Goal: Task Accomplishment & Management: Complete application form

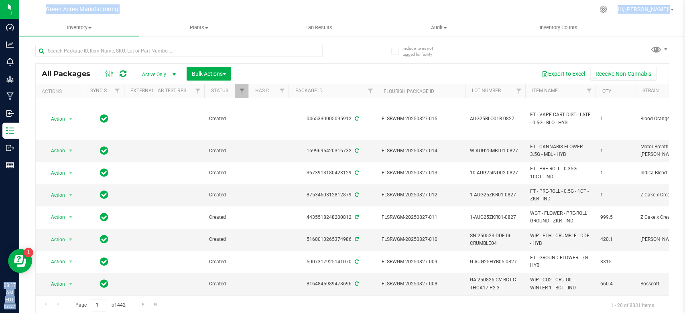
click at [363, 51] on div "All Packages Active Only Active Only Lab Samples Locked All External Internal B…" at bounding box center [352, 176] width 634 height 278
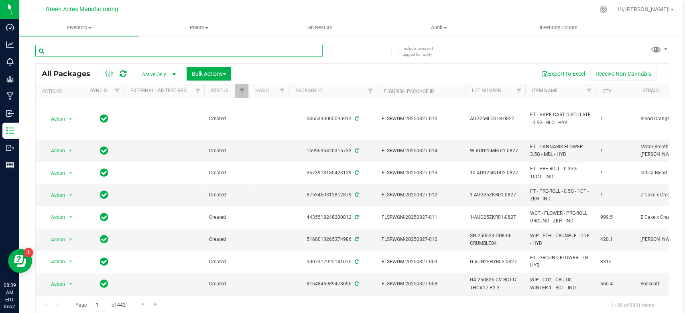
click at [198, 53] on input "text" at bounding box center [178, 51] width 287 height 12
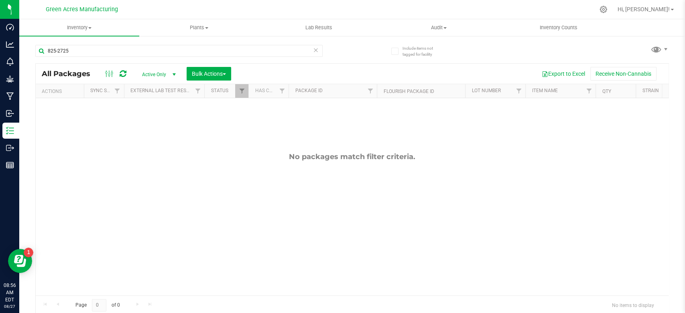
click at [452, 73] on div "Export to Excel Receive Non-Cannabis" at bounding box center [449, 74] width 425 height 14
click at [164, 50] on input "825-2725" at bounding box center [178, 51] width 287 height 12
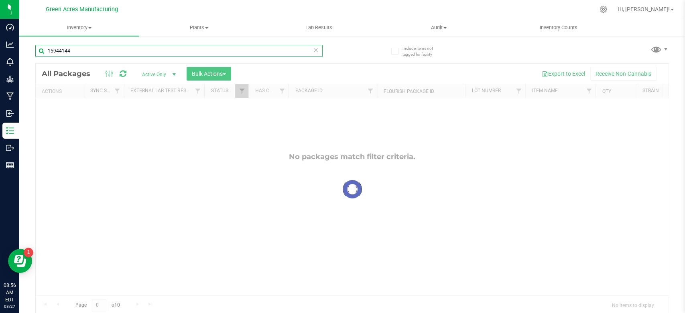
type input "15944144"
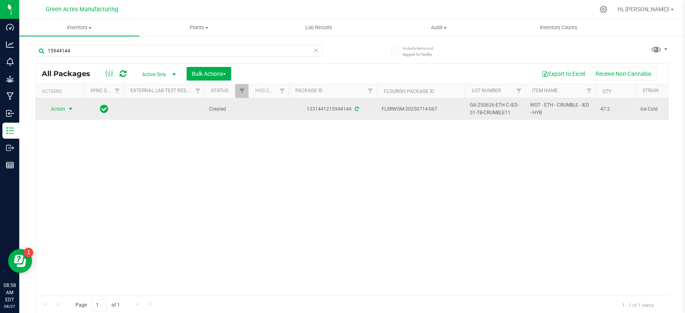
click at [54, 114] on span "Action" at bounding box center [55, 109] width 22 height 11
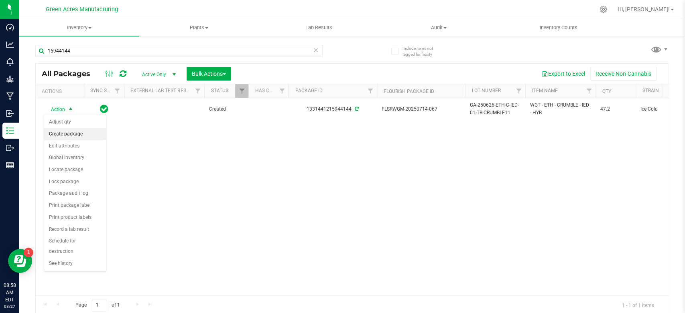
click at [67, 133] on li "Create package" at bounding box center [75, 134] width 62 height 12
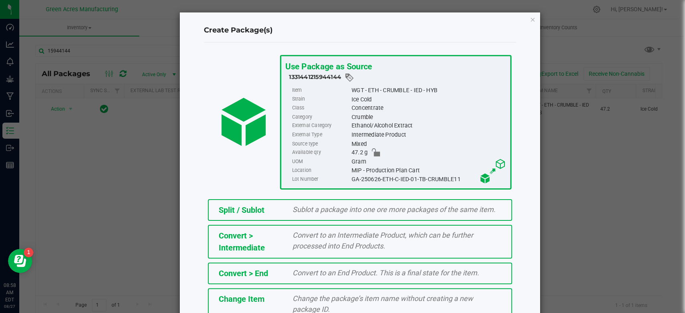
scroll to position [76, 0]
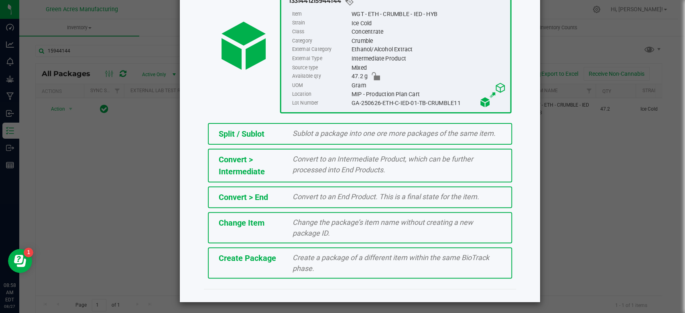
click at [292, 265] on span "Create a package of a different item within the same BioTrack phase." at bounding box center [390, 263] width 197 height 19
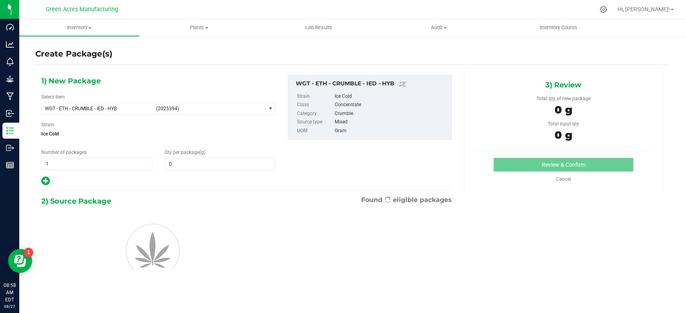
type input "0.0000"
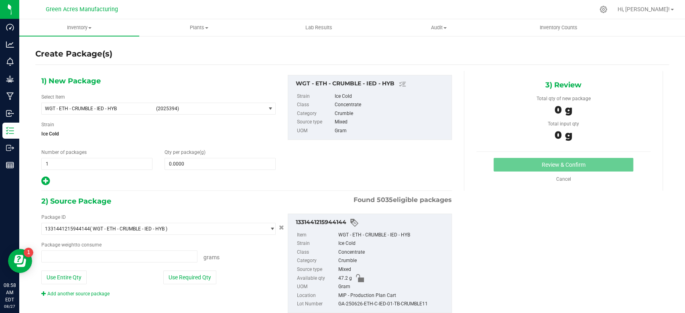
type input "0.0000 g"
click at [187, 107] on span "(2025394)" at bounding box center [209, 109] width 106 height 6
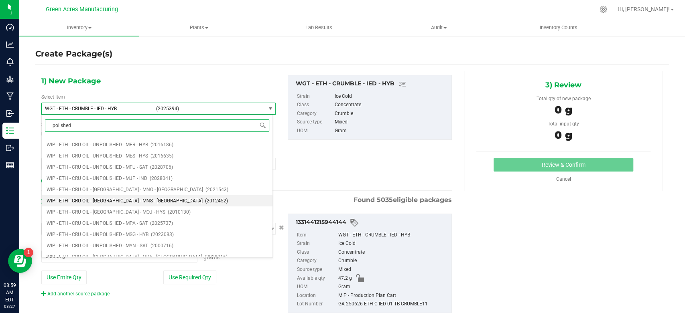
scroll to position [3997, 0]
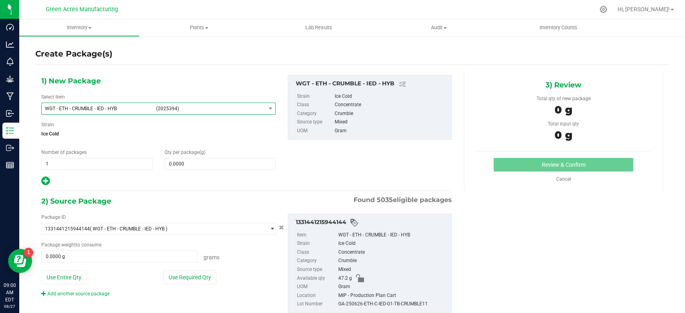
click at [283, 148] on div "1) New Package Select Item WGT - ETH - CRUMBLE - IED - HYB (2025394) WIP - ETH …" at bounding box center [246, 131] width 422 height 112
click at [177, 106] on span "(2025394)" at bounding box center [209, 109] width 106 height 6
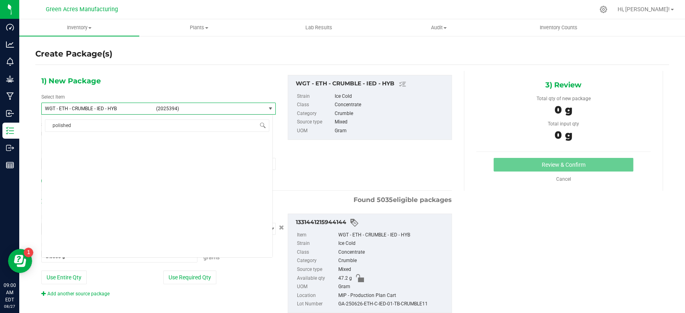
scroll to position [7597, 0]
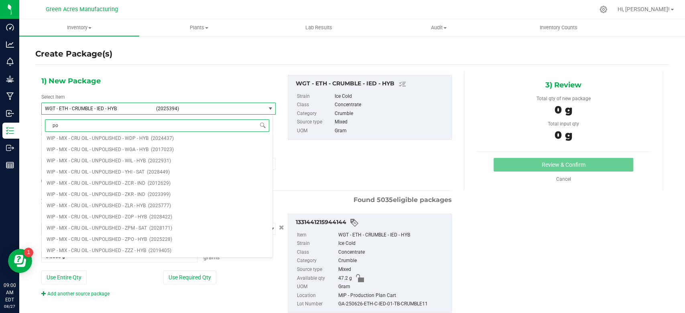
type input "p"
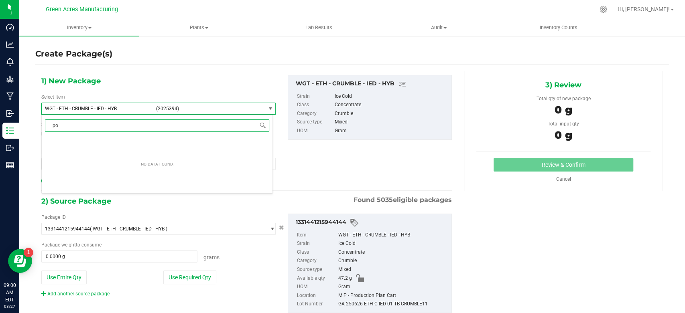
type input "p"
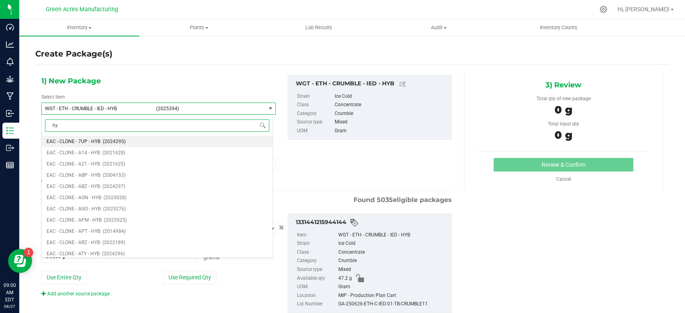
type input "h"
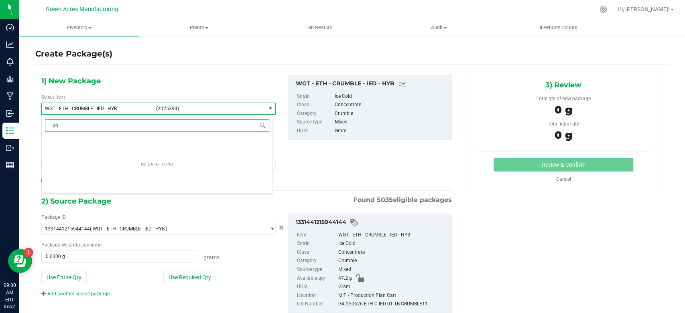
type input "p"
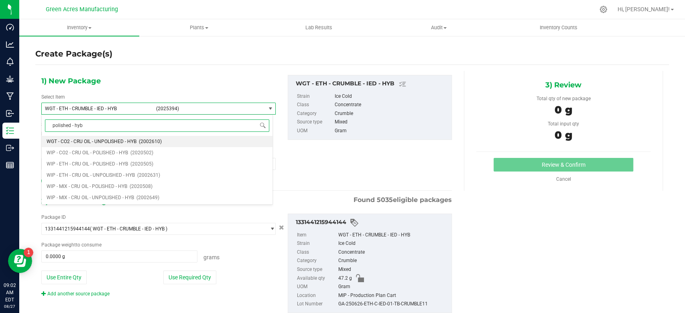
type input "polished - hyb"
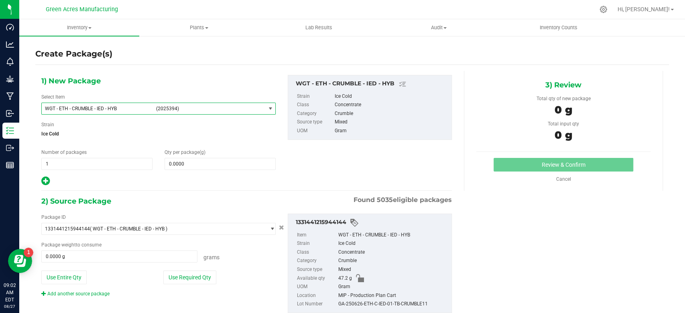
click at [131, 104] on span "WGT - ETH - CRUMBLE - IED - HYB (2025394)" at bounding box center [153, 108] width 223 height 11
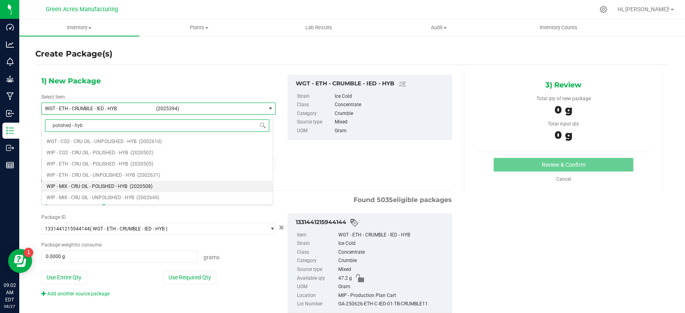
drag, startPoint x: 173, startPoint y: 187, endPoint x: 93, endPoint y: 188, distance: 80.3
click at [93, 188] on li "WIP - MIX - CRU OIL - POLISHED - HYB (2020508)" at bounding box center [157, 186] width 231 height 11
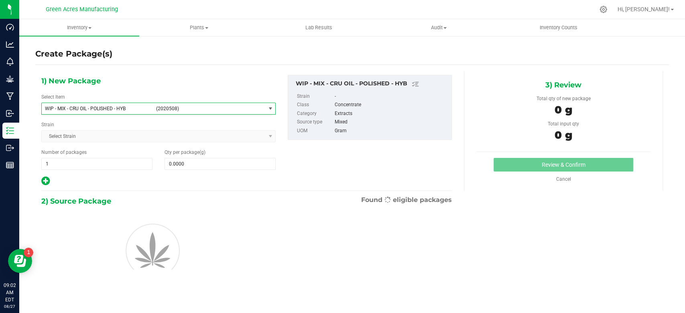
type input "0.0000"
click at [93, 191] on hr at bounding box center [246, 191] width 410 height 1
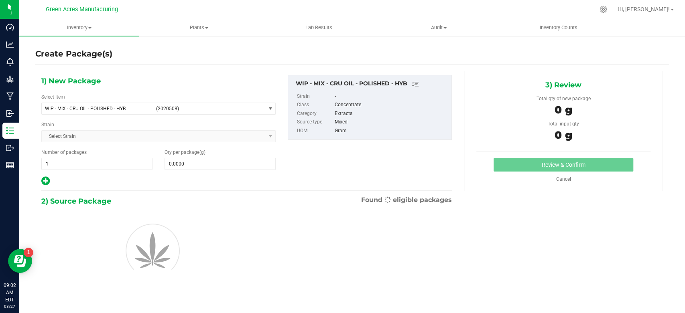
click at [132, 101] on div "Select Item WIP - MIX - CRU OIL - POLISHED - HYB (2020508) WIP - MIX - CRU OIL …" at bounding box center [158, 103] width 234 height 21
click at [130, 106] on span "WIP - MIX - CRU OIL - POLISHED - HYB" at bounding box center [98, 109] width 106 height 6
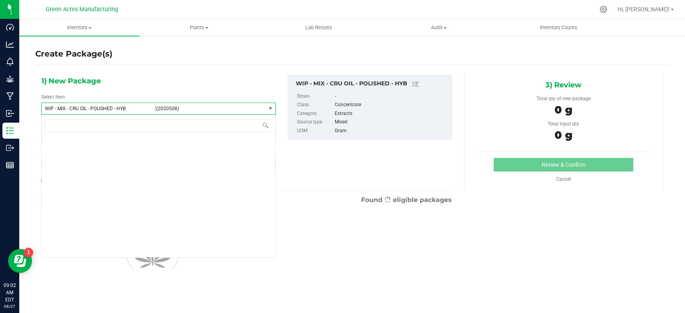
click at [130, 106] on span "WIP - MIX - CRU OIL - POLISHED - HYB" at bounding box center [98, 109] width 106 height 6
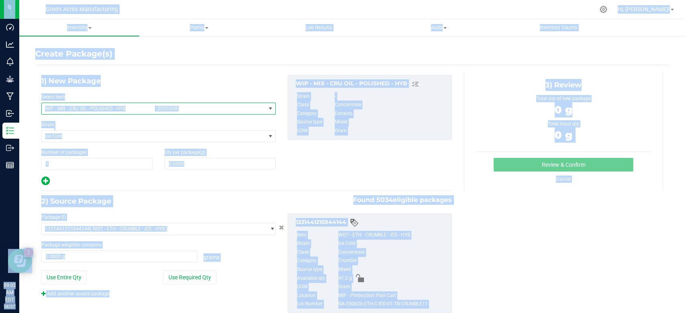
click at [176, 111] on span "(2020508)" at bounding box center [209, 109] width 106 height 6
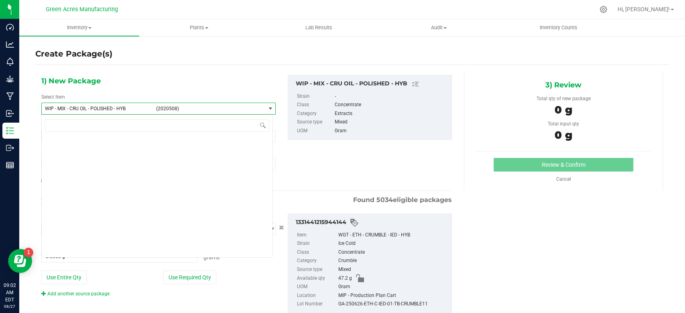
click at [176, 111] on span "(2020508)" at bounding box center [209, 109] width 106 height 6
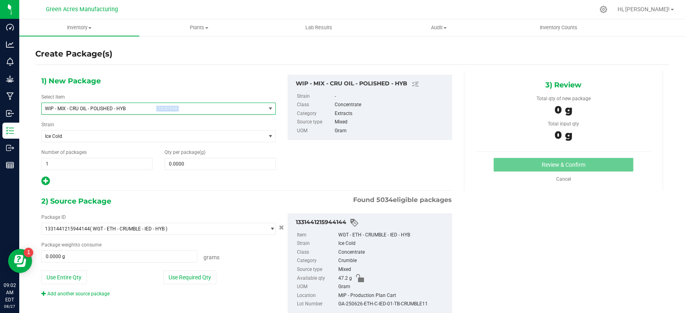
click at [176, 111] on span "(2020508)" at bounding box center [209, 109] width 106 height 6
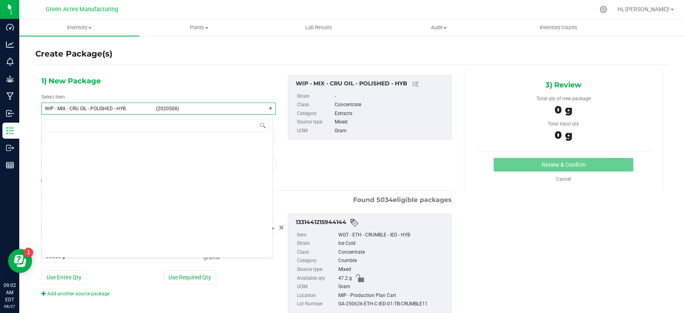
click at [135, 108] on span "WIP - MIX - CRU OIL - POLISHED - HYB" at bounding box center [98, 109] width 106 height 6
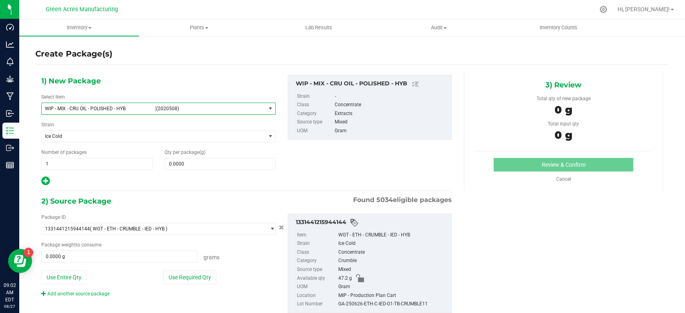
click at [135, 108] on span "WIP - MIX - CRU OIL - POLISHED - HYB" at bounding box center [98, 109] width 106 height 6
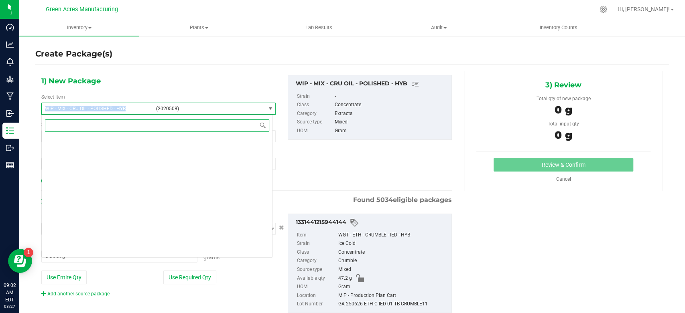
click at [135, 108] on span "WIP - MIX - CRU OIL - POLISHED - HYB" at bounding box center [98, 109] width 106 height 6
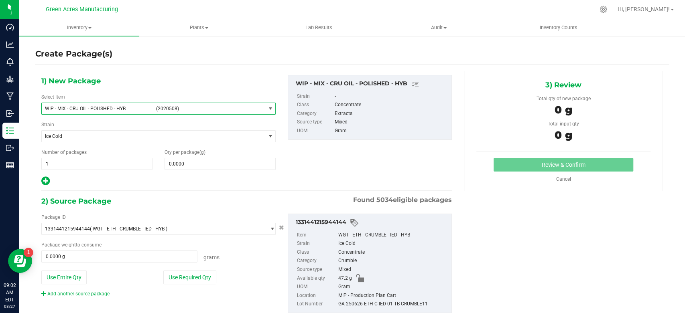
click at [118, 107] on span "WIP - MIX - CRU OIL - POLISHED - HYB" at bounding box center [98, 109] width 106 height 6
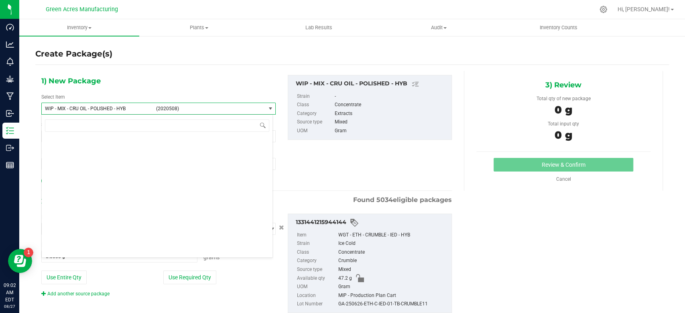
click at [118, 107] on span "WIP - MIX - CRU OIL - POLISHED - HYB" at bounding box center [98, 109] width 106 height 6
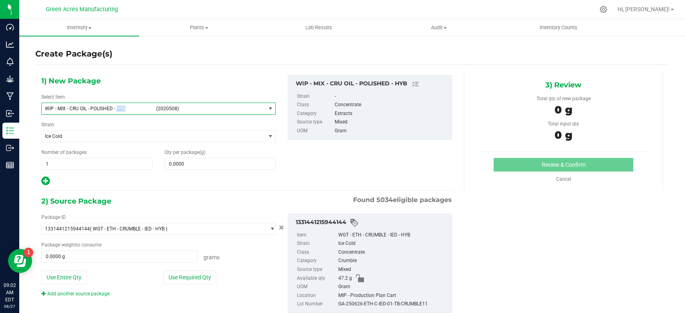
click at [118, 107] on span "WIP - MIX - CRU OIL - POLISHED - HYB" at bounding box center [98, 109] width 106 height 6
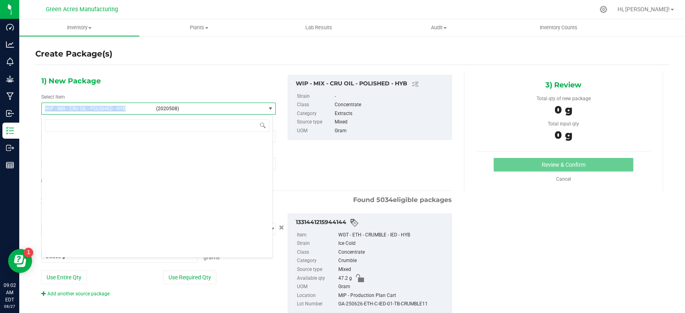
click at [118, 107] on span "WIP - MIX - CRU OIL - POLISHED - HYB" at bounding box center [98, 109] width 106 height 6
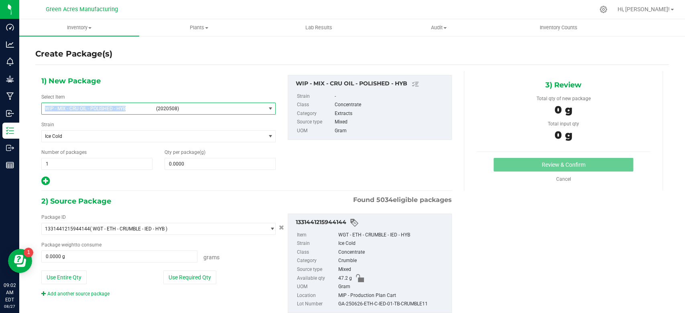
copy span "WIP - MIX - CRU OIL - POLISHED - HYB"
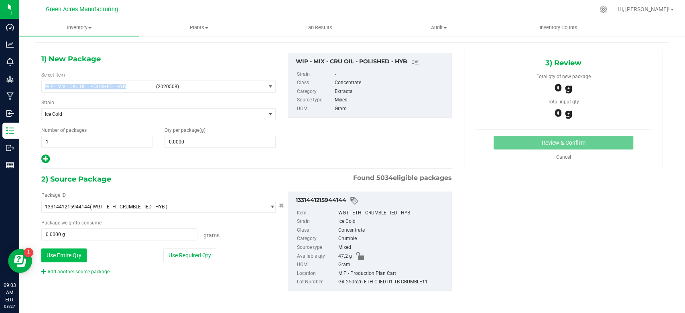
click at [61, 256] on button "Use Entire Qty" at bounding box center [63, 256] width 45 height 14
type input "47.2000 g"
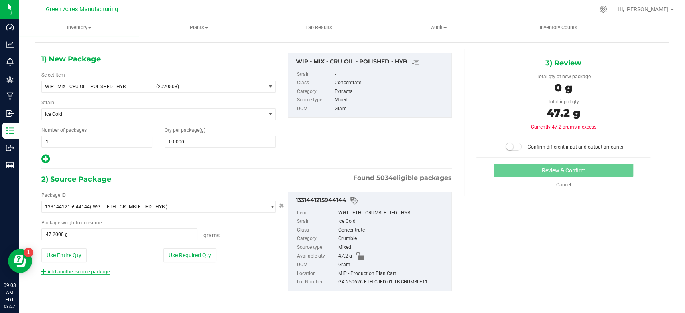
click at [78, 272] on link "Add another source package" at bounding box center [75, 272] width 68 height 6
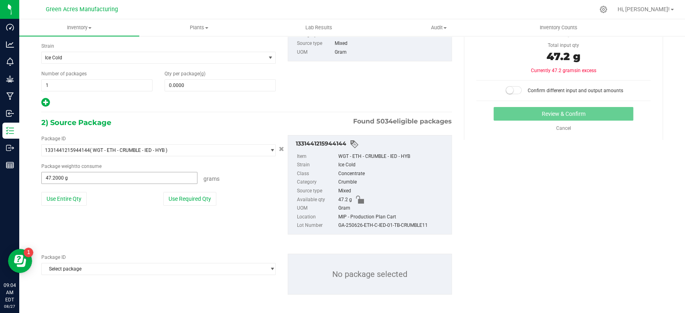
scroll to position [82, 0]
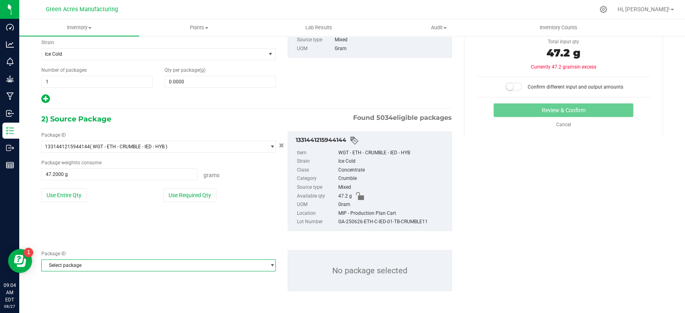
click at [148, 266] on span "Select package" at bounding box center [153, 265] width 223 height 11
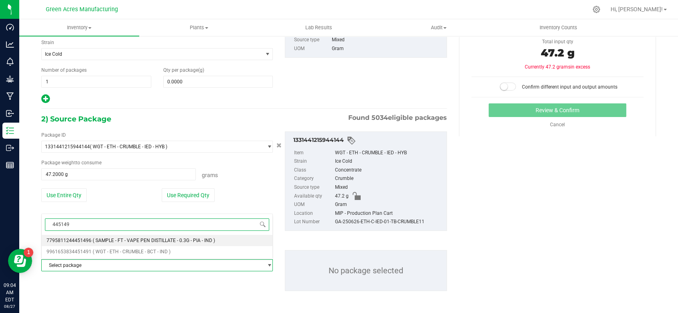
type input "4451491"
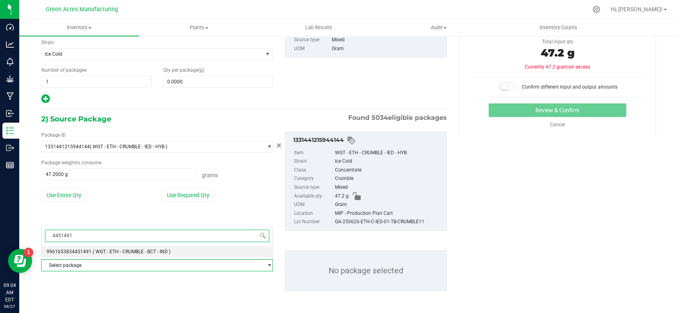
click at [148, 255] on li "9961653834451491 ( WGT - ETH - CRUMBLE - BCT - IND )" at bounding box center [157, 251] width 231 height 11
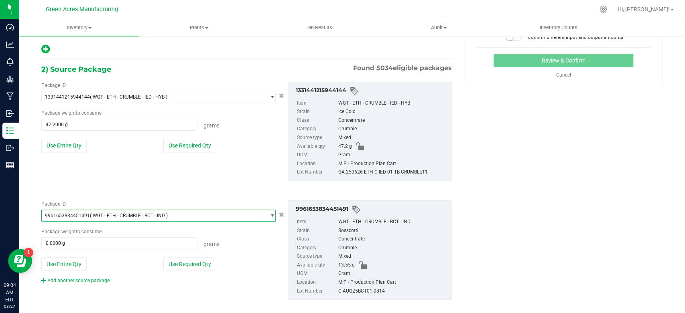
scroll to position [132, 0]
click at [82, 262] on button "Use Entire Qty" at bounding box center [63, 264] width 45 height 14
type input "13.5500 g"
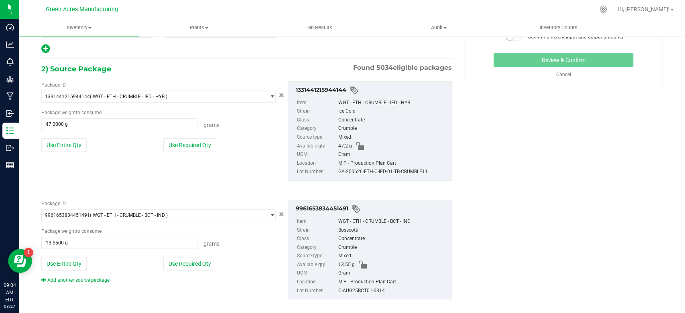
scroll to position [141, 0]
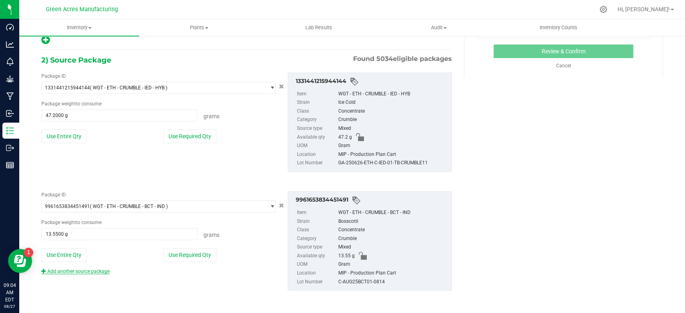
click at [90, 269] on link "Add another source package" at bounding box center [75, 272] width 68 height 6
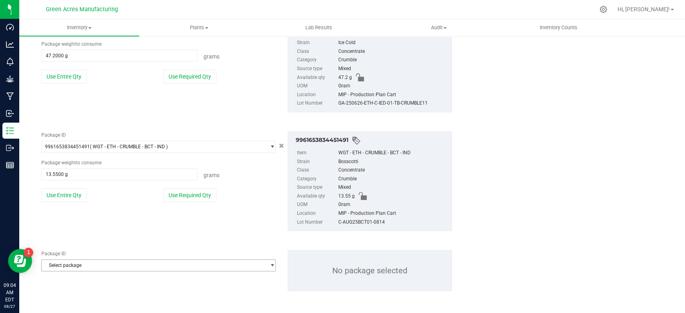
click at [91, 267] on span "Select package" at bounding box center [153, 265] width 223 height 11
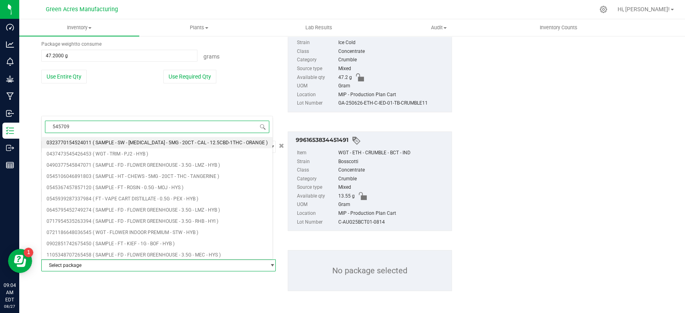
type input "5457091"
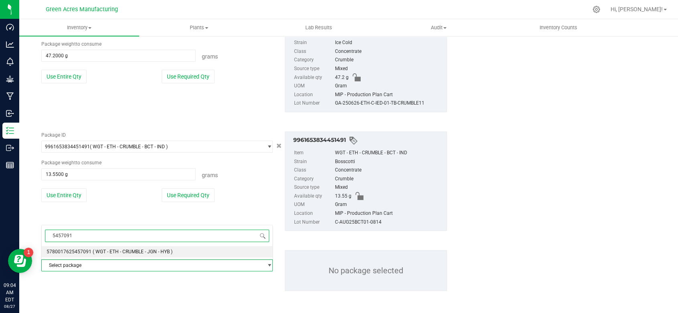
click at [105, 254] on span "( WGT - ETH - CRUMBLE - JGN - HYB )" at bounding box center [133, 252] width 80 height 6
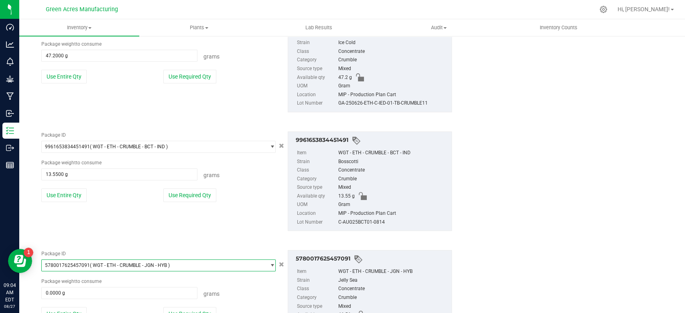
scroll to position [260, 0]
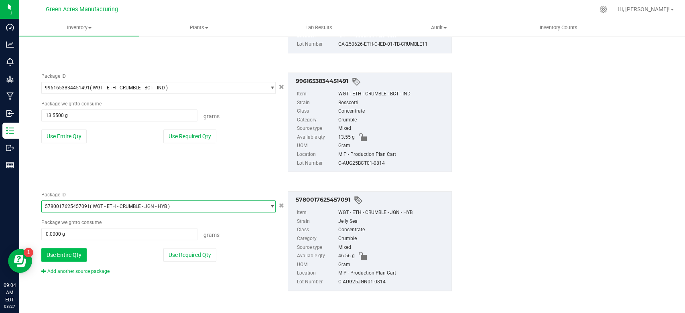
click at [68, 248] on button "Use Entire Qty" at bounding box center [63, 255] width 45 height 14
type input "46.5600 g"
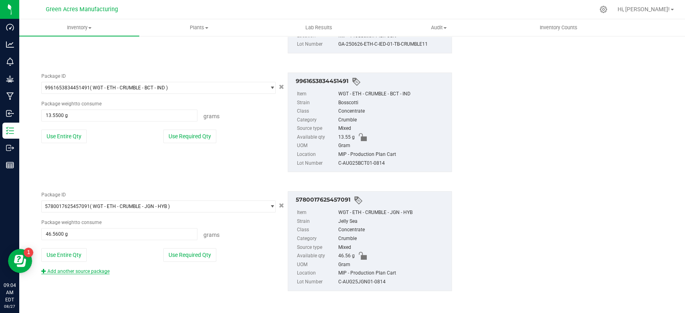
click at [83, 269] on link "Add another source package" at bounding box center [75, 272] width 68 height 6
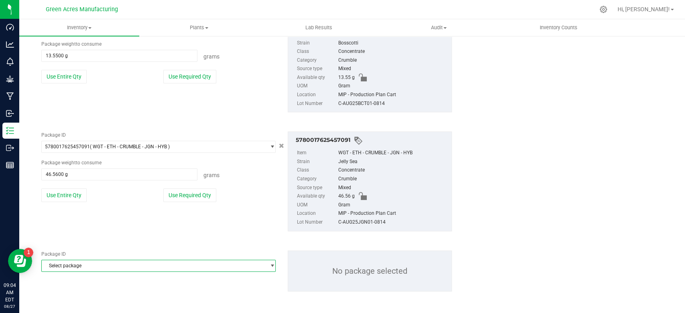
click at [85, 269] on span "Select package" at bounding box center [153, 265] width 223 height 11
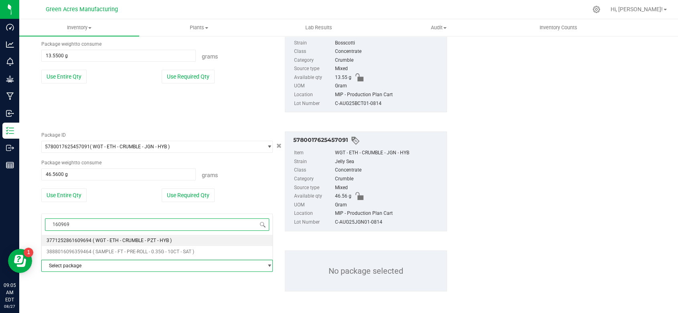
type input "1609694"
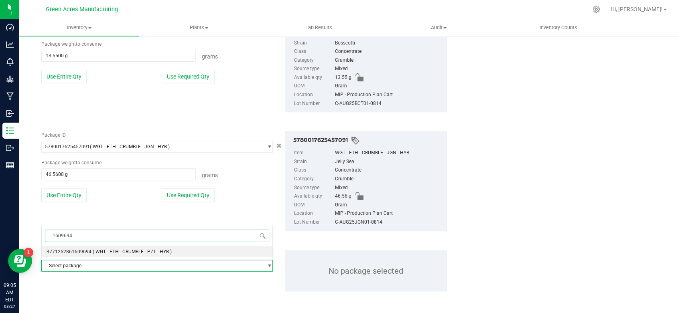
click at [128, 254] on span "( WGT - ETH - CRUMBLE - PZT - HYB )" at bounding box center [132, 252] width 79 height 6
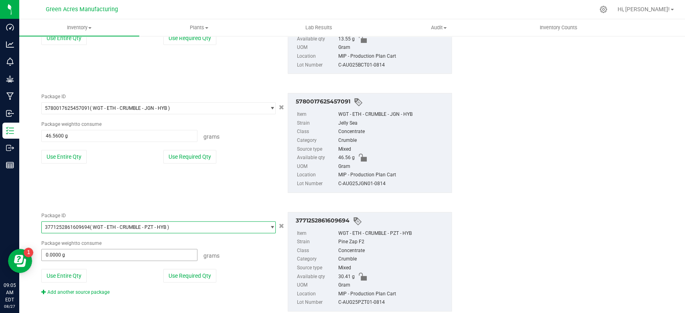
scroll to position [367, 0]
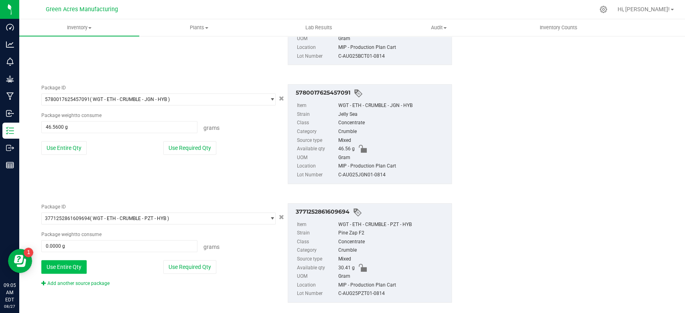
click at [77, 266] on button "Use Entire Qty" at bounding box center [63, 267] width 45 height 14
type input "30.4100 g"
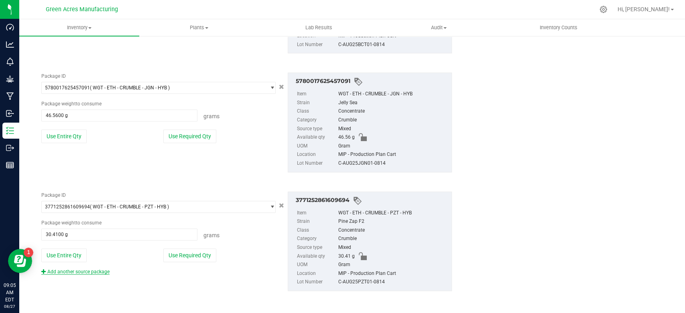
click at [99, 270] on link "Add another source package" at bounding box center [75, 272] width 68 height 6
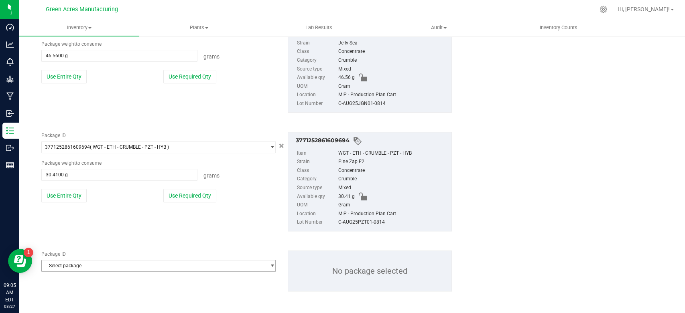
click at [92, 264] on span "Select package" at bounding box center [153, 265] width 223 height 11
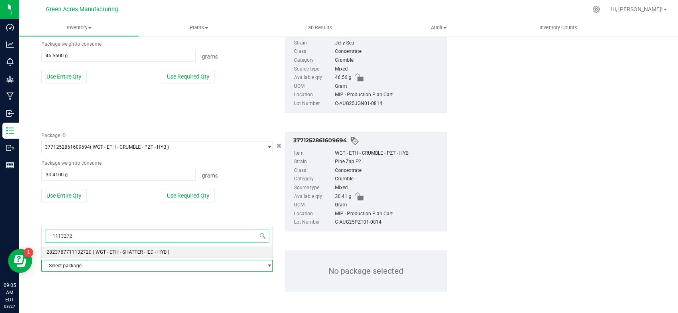
type input "11132720"
click at [97, 256] on li "2823787711132720 ( WGT - ETH - SHATTER - IED - HYB )" at bounding box center [157, 252] width 231 height 11
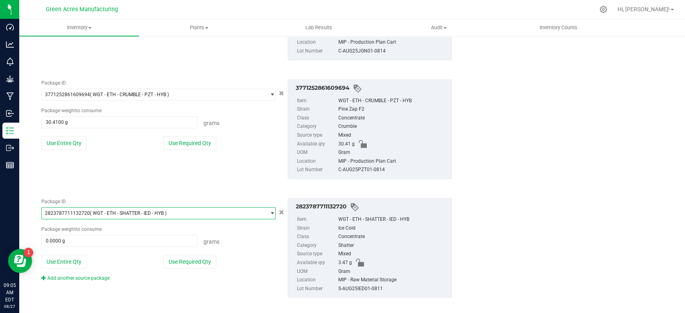
scroll to position [491, 0]
click at [84, 261] on button "Use Entire Qty" at bounding box center [63, 262] width 45 height 14
type input "3.4700 g"
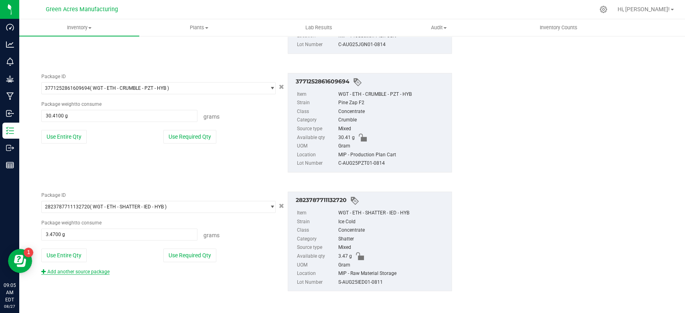
click at [99, 270] on link "Add another source package" at bounding box center [75, 272] width 68 height 6
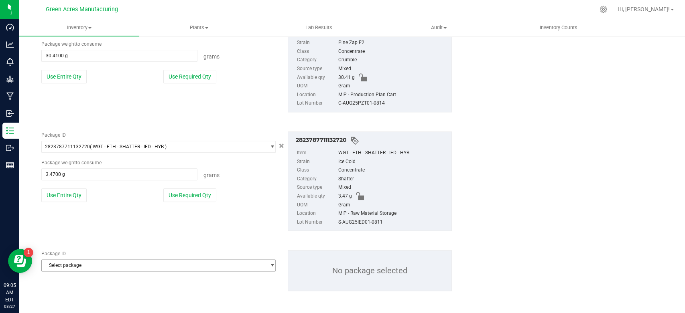
click at [99, 270] on span "Select package" at bounding box center [158, 266] width 234 height 12
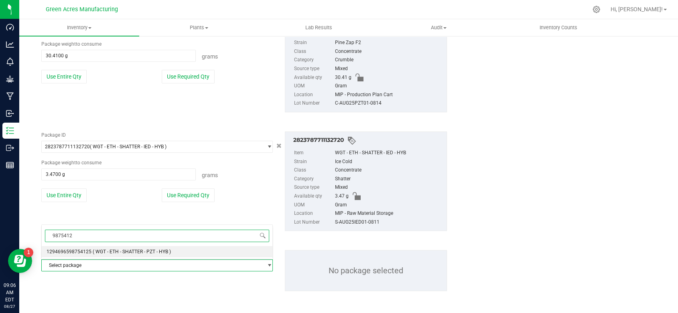
type input "98754125"
click at [131, 248] on li "1294696598754125 ( WGT - ETH - SHATTER - PZT - HYB )" at bounding box center [157, 251] width 231 height 11
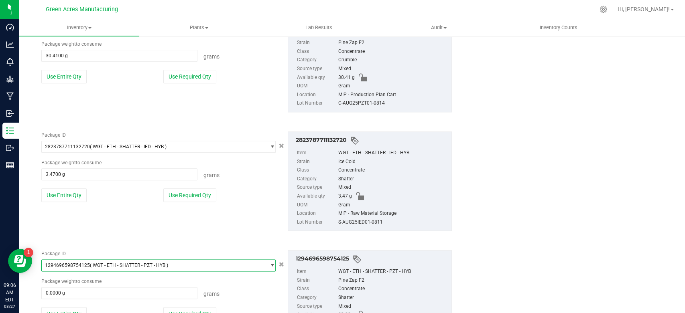
scroll to position [616, 0]
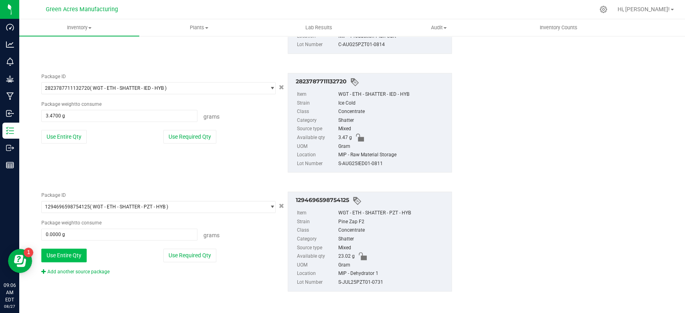
click at [73, 259] on button "Use Entire Qty" at bounding box center [63, 256] width 45 height 14
type input "23.0200 g"
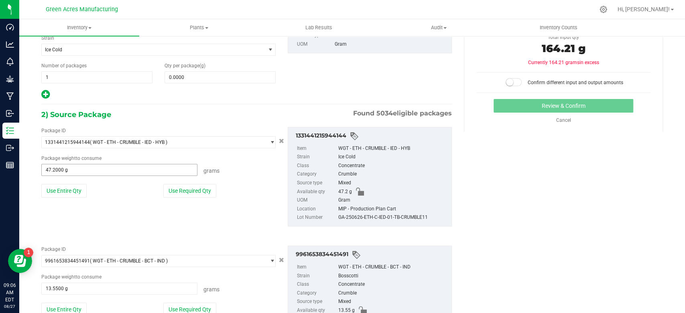
scroll to position [0, 0]
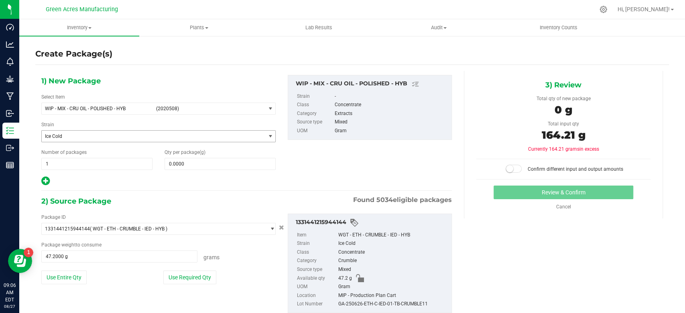
click at [198, 137] on span "Ice Cold" at bounding box center [149, 137] width 208 height 6
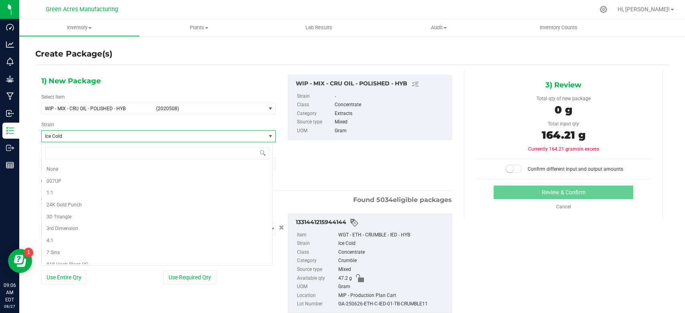
scroll to position [6386, 0]
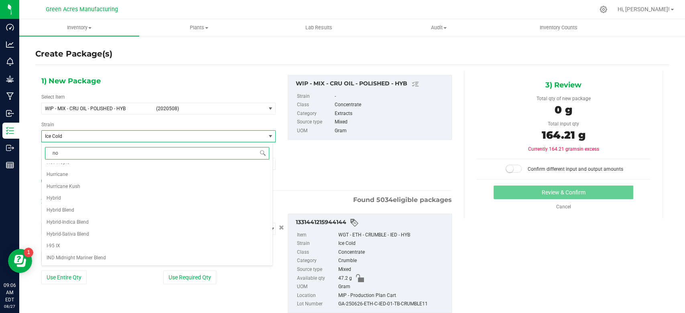
type input "non"
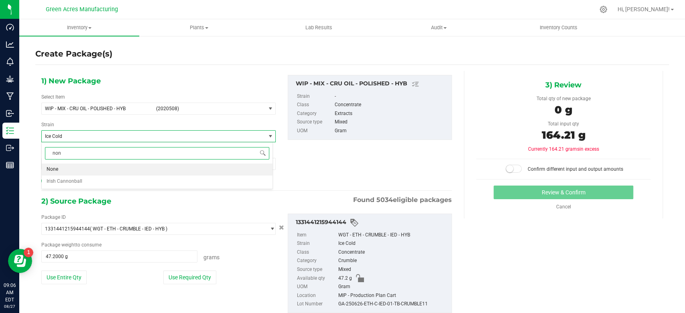
scroll to position [0, 0]
click at [134, 166] on li "None" at bounding box center [157, 170] width 231 height 12
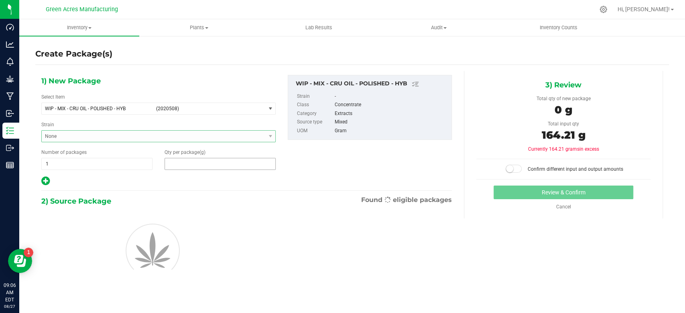
click at [201, 162] on span at bounding box center [219, 164] width 111 height 12
type input "164."
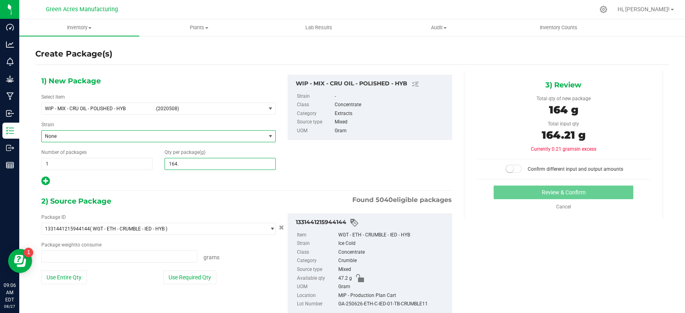
type input "47.2000 g"
type input "13.5500 g"
type input "46.5600 g"
type input "30.4100 g"
type input "3.4700 g"
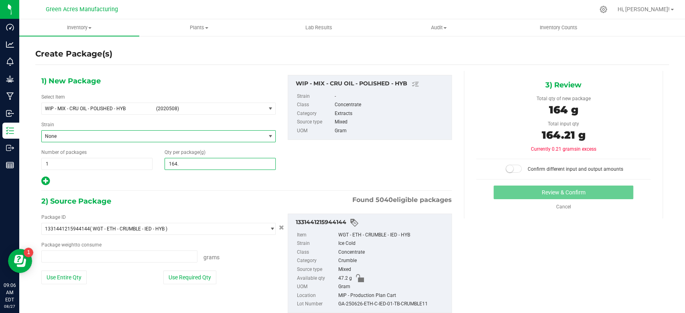
type input "23.0200 g"
type input "164.21"
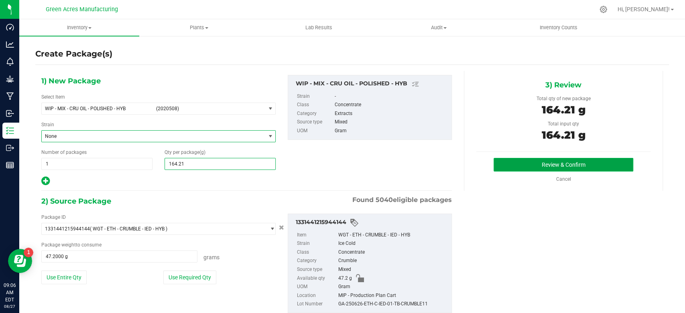
type input "164.2100"
click at [508, 163] on button "Review & Confirm" at bounding box center [562, 165] width 139 height 14
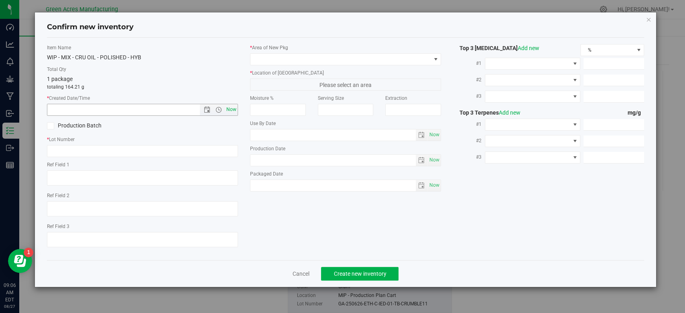
click at [234, 115] on span "Now" at bounding box center [232, 110] width 14 height 12
type input "[DATE] 9:06 AM"
click at [206, 151] on input "text" at bounding box center [142, 151] width 191 height 12
type input "c"
click at [51, 149] on input "ReturnCombo-08-27-25" at bounding box center [142, 151] width 191 height 12
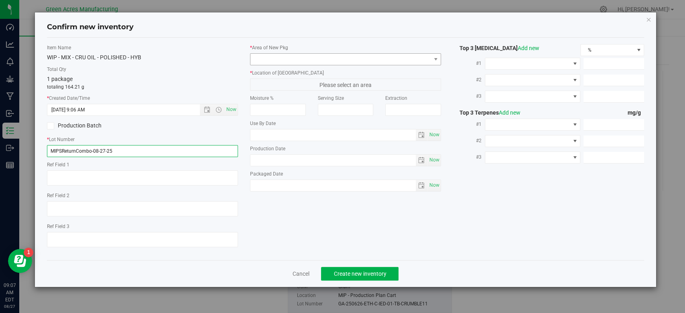
type input "MIPSReturnCombo-08-27-25"
click at [330, 54] on span at bounding box center [340, 59] width 180 height 11
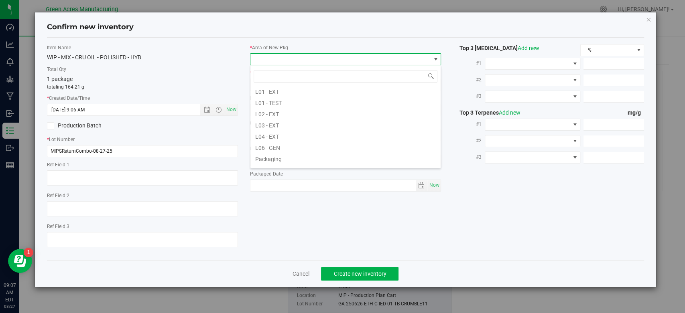
scroll to position [148, 0]
click at [335, 119] on li "L03 - EXT" at bounding box center [345, 123] width 190 height 11
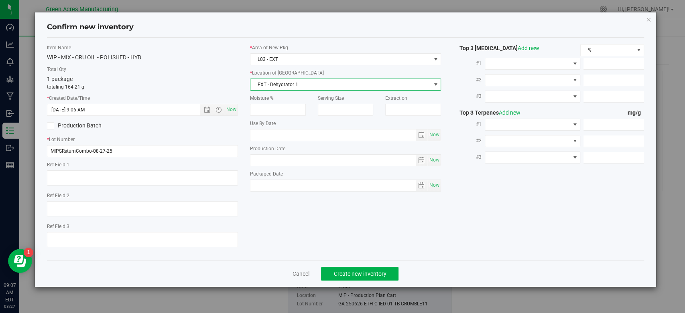
click at [354, 89] on span "EXT - Dehydrator 1" at bounding box center [340, 84] width 180 height 11
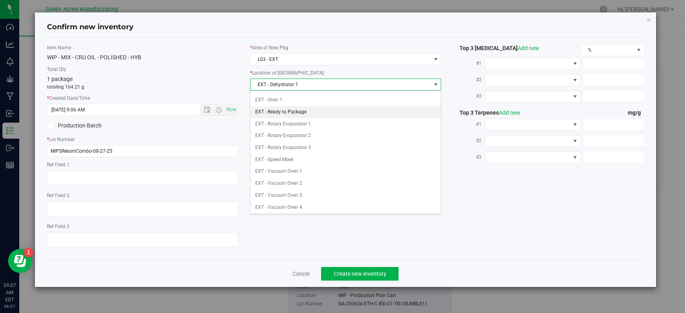
scroll to position [0, 0]
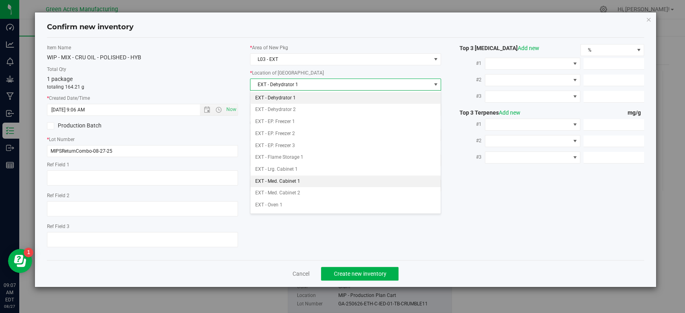
click at [344, 178] on li "EXT - Med. Cabinet 1" at bounding box center [345, 182] width 190 height 12
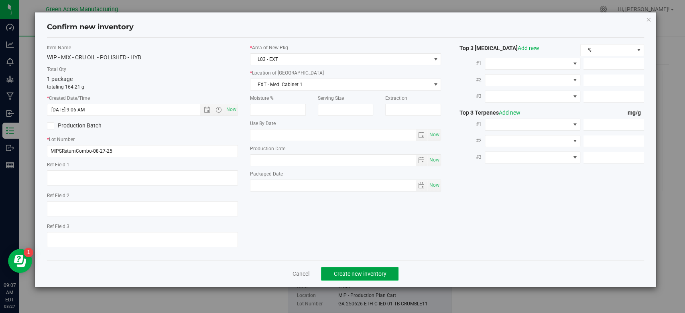
click at [376, 268] on button "Create new inventory" at bounding box center [359, 274] width 77 height 14
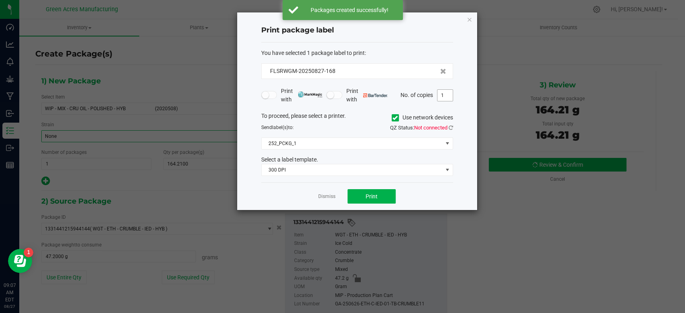
click at [445, 99] on input "1" at bounding box center [444, 95] width 15 height 11
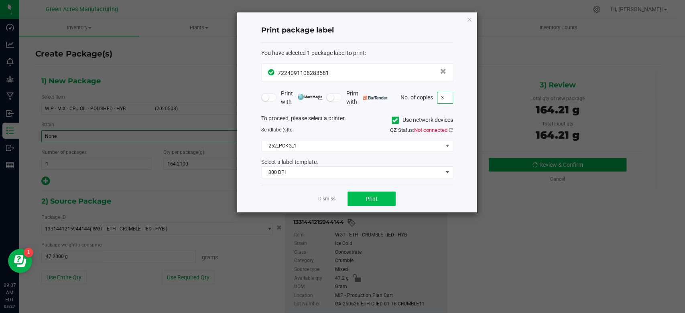
type input "3"
click at [379, 195] on button "Print" at bounding box center [371, 199] width 48 height 14
click at [211, 49] on div "Print package label You have selected 1 package label to print : 72240911082835…" at bounding box center [343, 112] width 270 height 201
click at [325, 199] on link "Dismiss" at bounding box center [326, 199] width 17 height 7
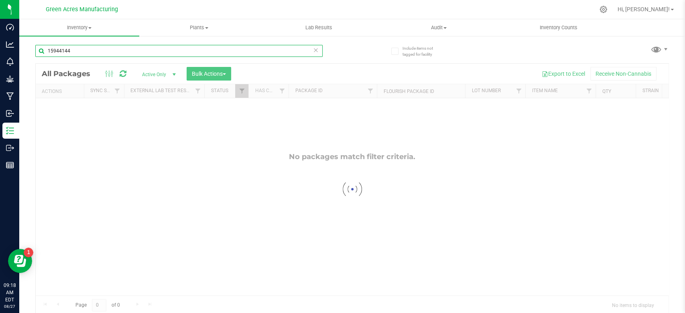
click at [315, 50] on input "15944144" at bounding box center [178, 51] width 287 height 12
click at [313, 50] on icon at bounding box center [316, 50] width 6 height 10
click at [290, 52] on input "text" at bounding box center [178, 51] width 287 height 12
type input "3359780"
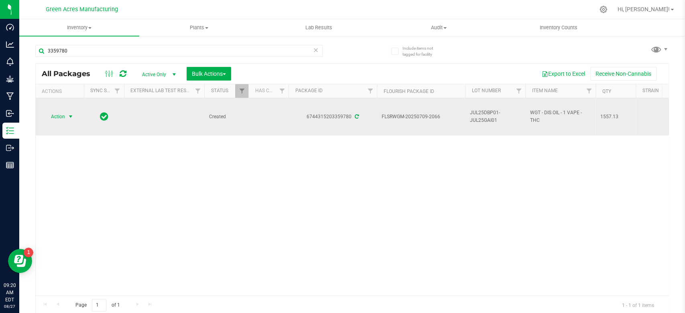
click at [55, 122] on span "Action" at bounding box center [55, 116] width 22 height 11
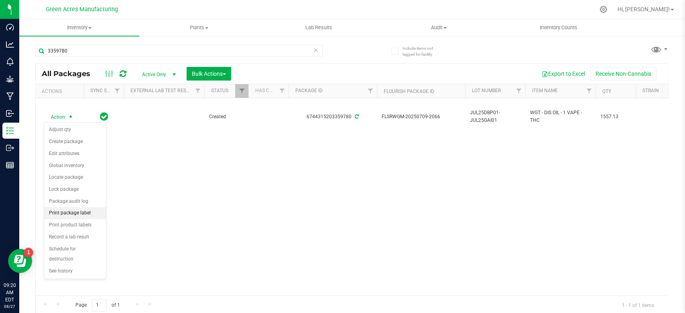
click at [77, 209] on li "Print package label" at bounding box center [75, 213] width 62 height 12
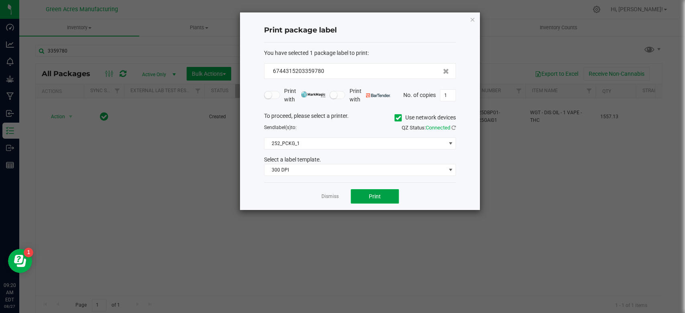
click at [371, 201] on button "Print" at bounding box center [375, 196] width 48 height 14
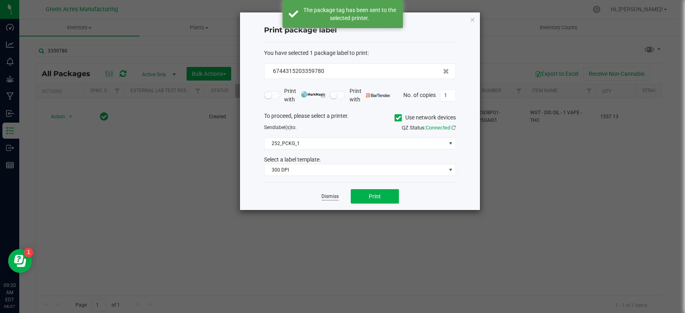
click at [331, 197] on link "Dismiss" at bounding box center [329, 196] width 17 height 7
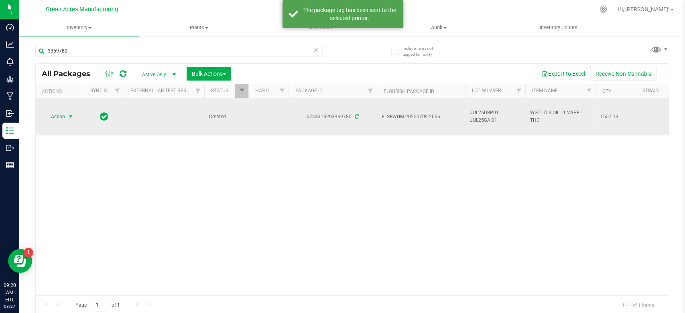
click at [61, 113] on span "Action" at bounding box center [55, 116] width 22 height 11
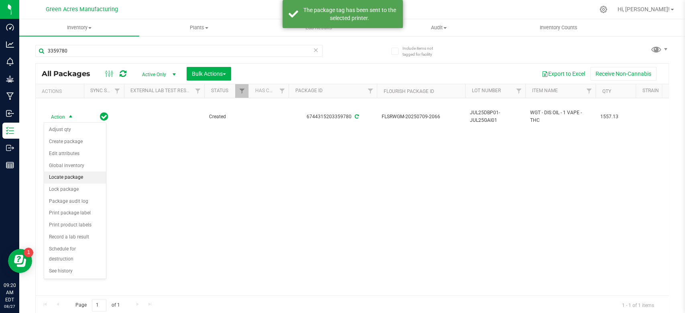
click at [77, 180] on li "Locate package" at bounding box center [75, 178] width 62 height 12
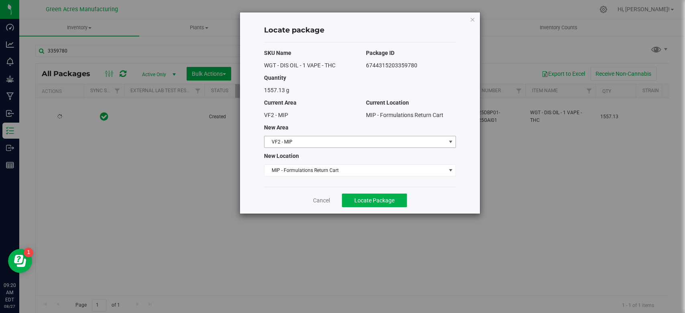
click at [383, 141] on span "VF2 - MIP" at bounding box center [354, 141] width 181 height 11
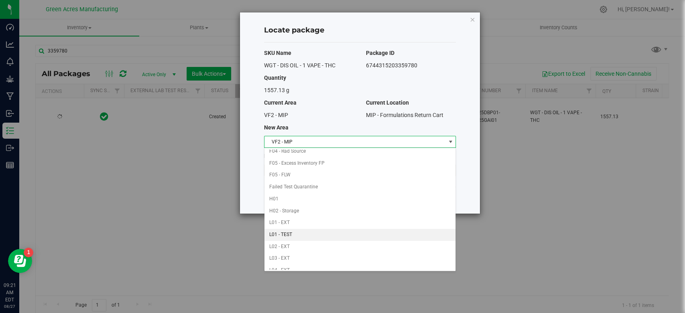
scroll to position [100, 0]
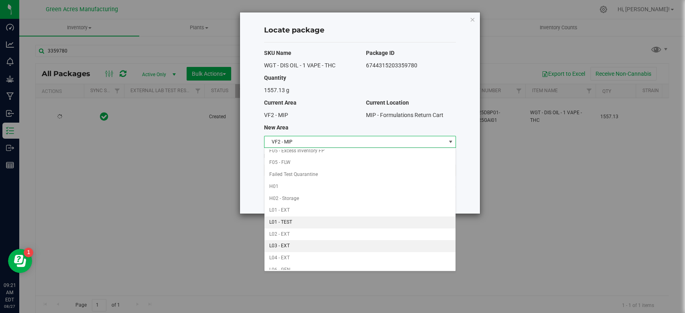
click at [333, 248] on li "L03 - EXT" at bounding box center [359, 246] width 191 height 12
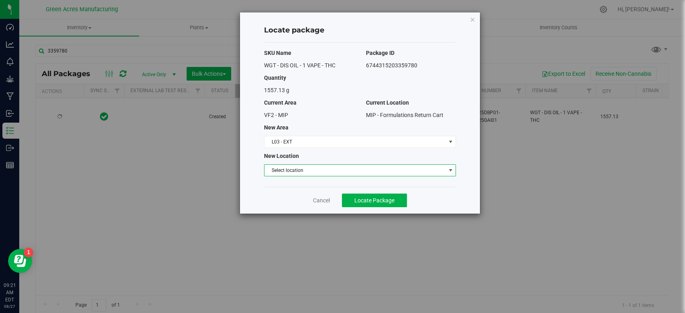
click at [360, 168] on span "Select location" at bounding box center [354, 170] width 181 height 11
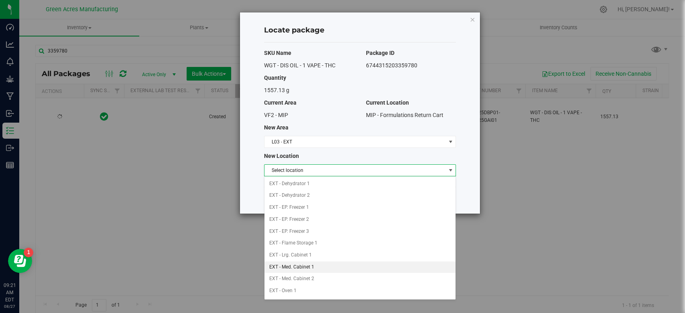
click at [335, 266] on li "EXT - Med. Cabinet 1" at bounding box center [359, 268] width 191 height 12
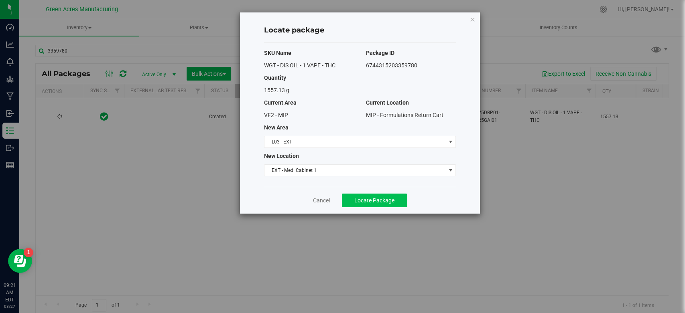
drag, startPoint x: 402, startPoint y: 192, endPoint x: 394, endPoint y: 199, distance: 10.3
click at [394, 199] on div "Cancel Locate Package" at bounding box center [360, 200] width 192 height 27
click at [385, 205] on button "Locate Package" at bounding box center [374, 201] width 65 height 14
